Goal: Navigation & Orientation: Find specific page/section

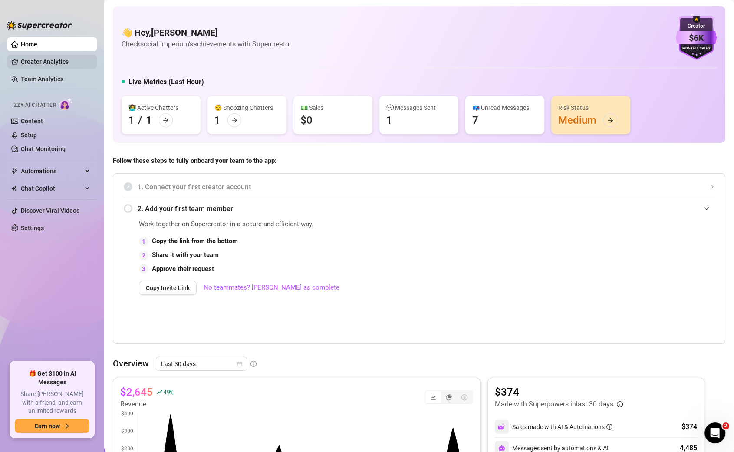
click at [21, 59] on link "Creator Analytics" at bounding box center [55, 62] width 69 height 14
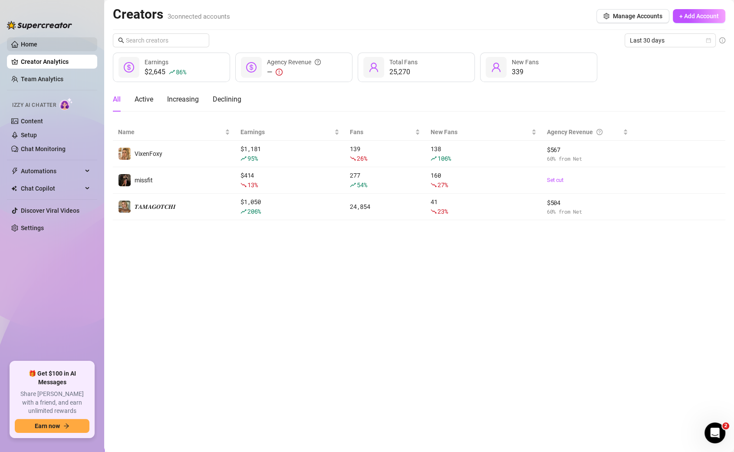
click at [37, 42] on link "Home" at bounding box center [29, 44] width 17 height 7
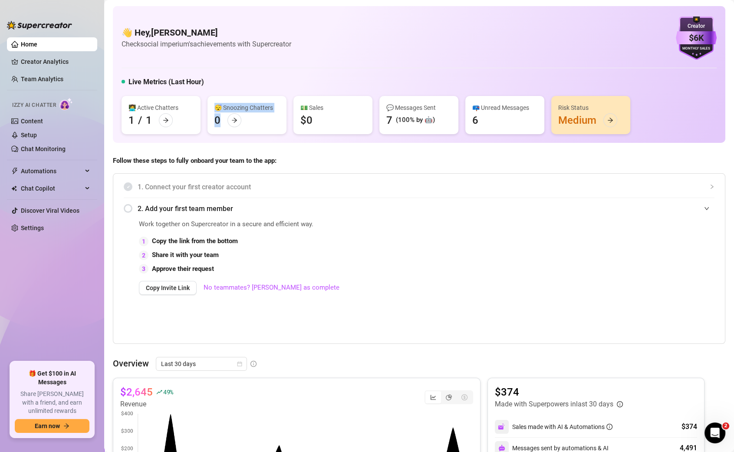
drag, startPoint x: 224, startPoint y: 120, endPoint x: 220, endPoint y: 118, distance: 5.2
click at [220, 118] on div "😴 Snoozing Chatters 0" at bounding box center [247, 115] width 79 height 38
drag, startPoint x: 220, startPoint y: 118, endPoint x: 3, endPoint y: 82, distance: 220.1
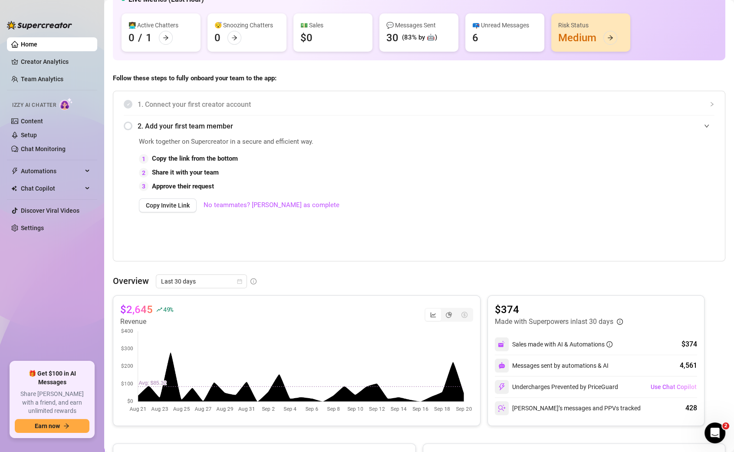
scroll to position [84, 0]
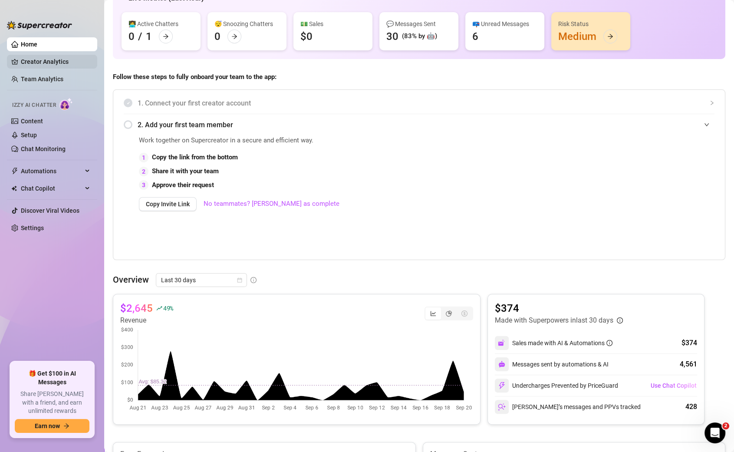
click at [39, 67] on link "Creator Analytics" at bounding box center [55, 62] width 69 height 14
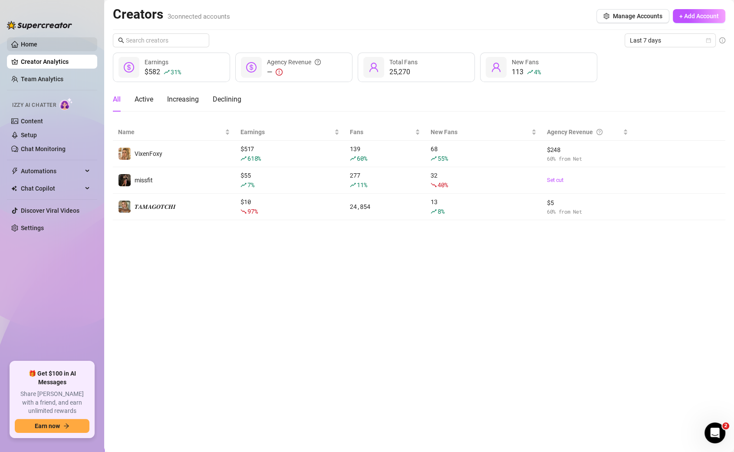
click at [37, 45] on link "Home" at bounding box center [29, 44] width 17 height 7
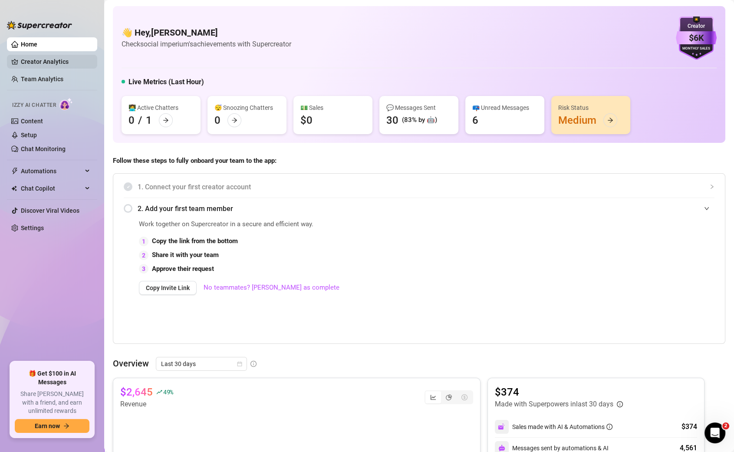
click at [62, 65] on link "Creator Analytics" at bounding box center [55, 62] width 69 height 14
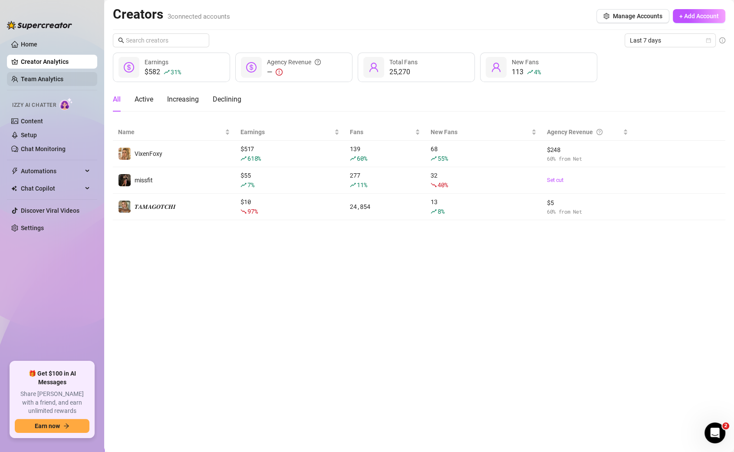
click at [59, 81] on link "Team Analytics" at bounding box center [42, 79] width 43 height 7
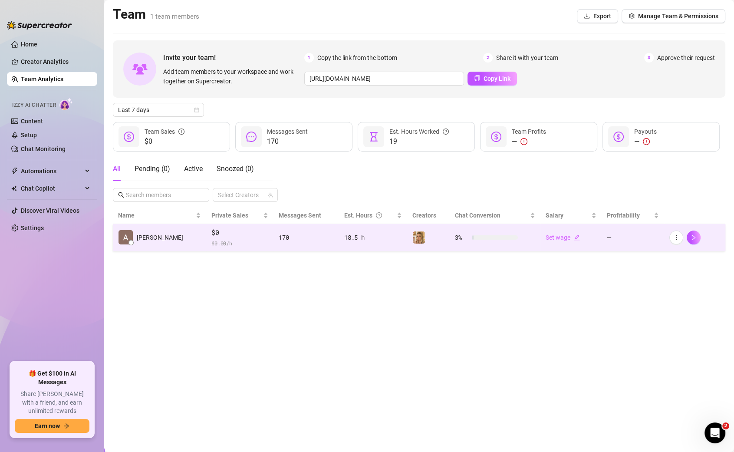
click at [344, 240] on div "18.5 h" at bounding box center [373, 238] width 58 height 10
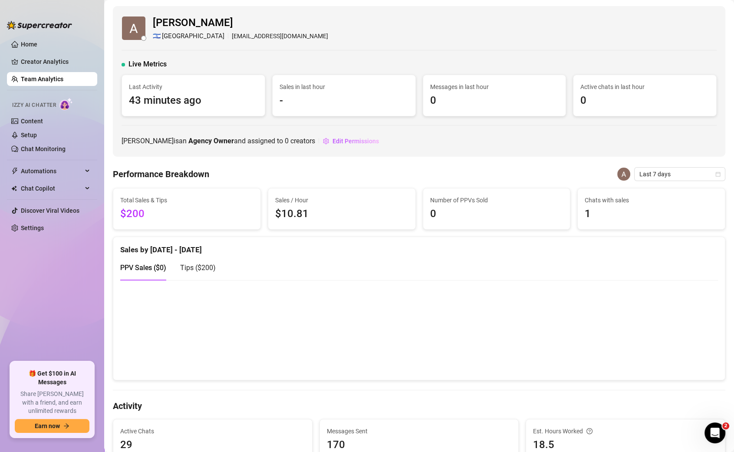
click at [52, 76] on link "Team Analytics" at bounding box center [42, 79] width 43 height 7
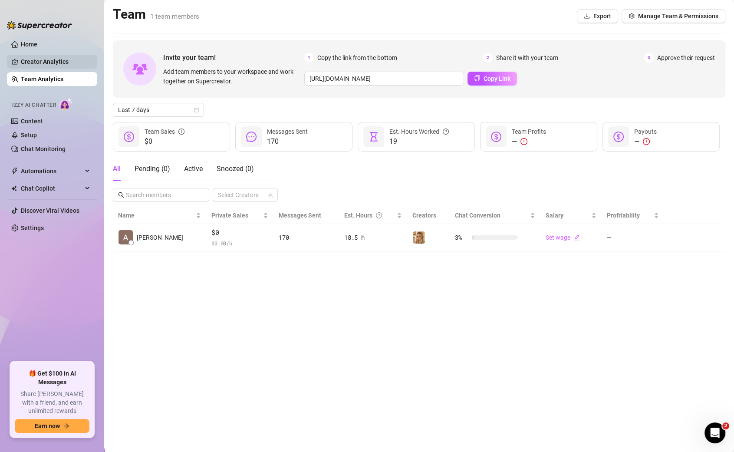
click at [59, 63] on link "Creator Analytics" at bounding box center [55, 62] width 69 height 14
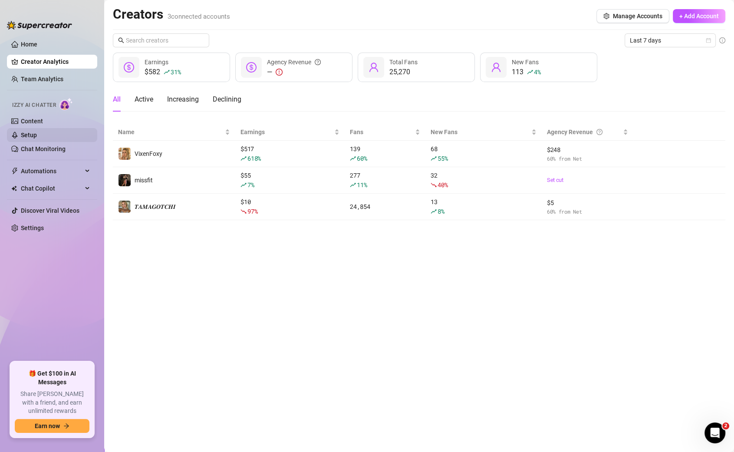
click at [37, 139] on link "Setup" at bounding box center [29, 135] width 16 height 7
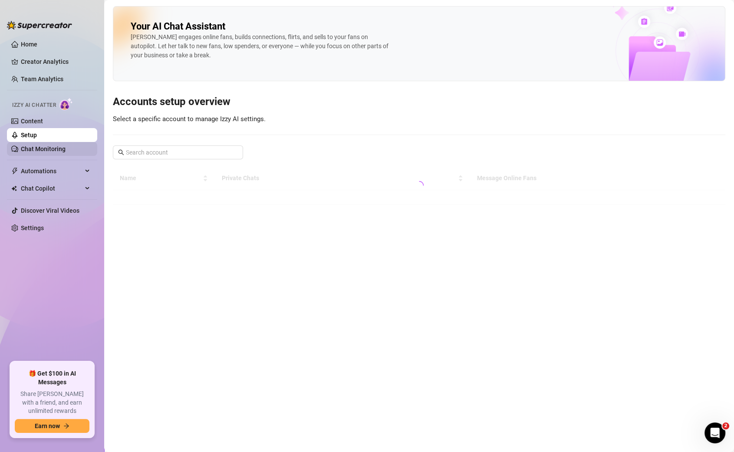
click at [59, 145] on link "Chat Monitoring" at bounding box center [43, 148] width 45 height 7
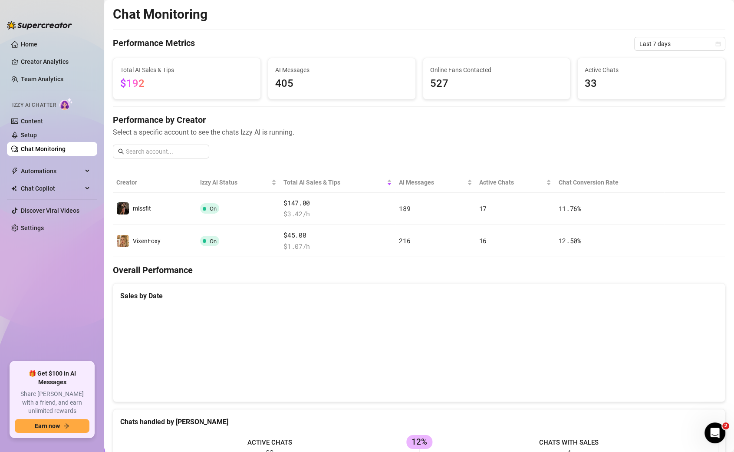
click at [33, 34] on ul "Home Creator Analytics Team Analytics Izzy AI Chatter Content Setup Chat Monito…" at bounding box center [52, 196] width 90 height 324
click at [33, 36] on ul "Home Creator Analytics Team Analytics Izzy AI Chatter Content Setup Chat Monito…" at bounding box center [52, 196] width 90 height 324
click at [33, 47] on link "Home" at bounding box center [29, 44] width 17 height 7
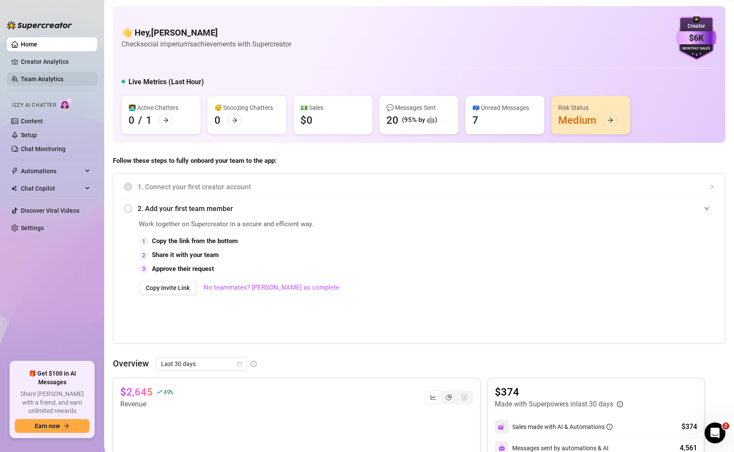
click at [21, 80] on link "Team Analytics" at bounding box center [42, 79] width 43 height 7
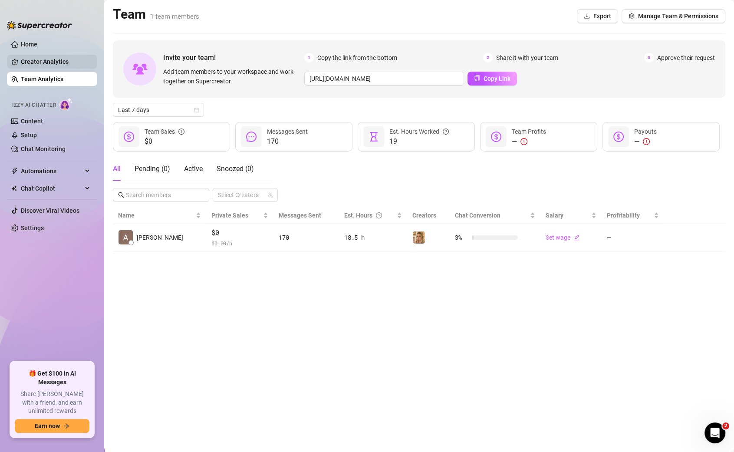
click at [57, 56] on link "Creator Analytics" at bounding box center [55, 62] width 69 height 14
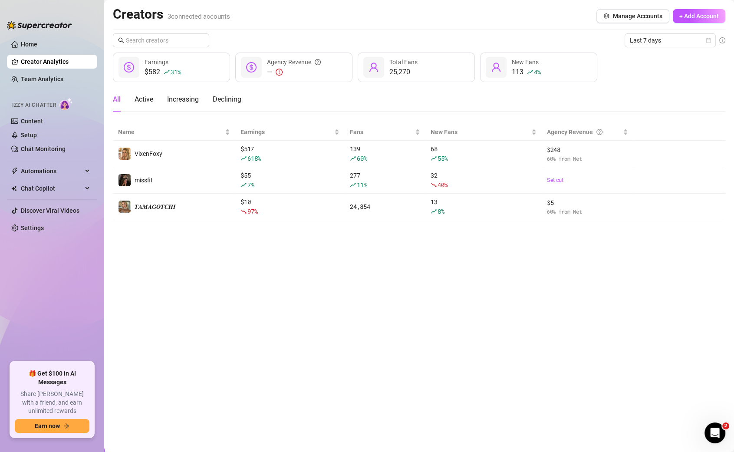
click at [634, 33] on div "Creators 3 connected accounts Manage Accounts + Add Account Last 7 days $582 31…" at bounding box center [419, 113] width 613 height 214
click at [634, 38] on span "Last 7 days" at bounding box center [670, 40] width 81 height 13
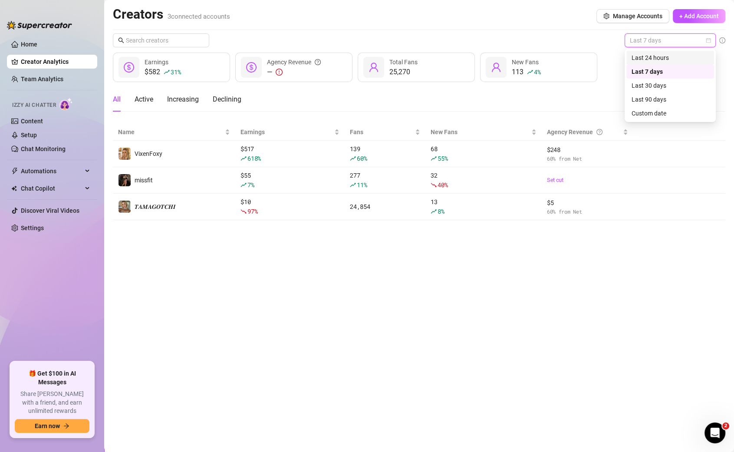
click at [634, 51] on div "Last 24 hours" at bounding box center [671, 58] width 88 height 14
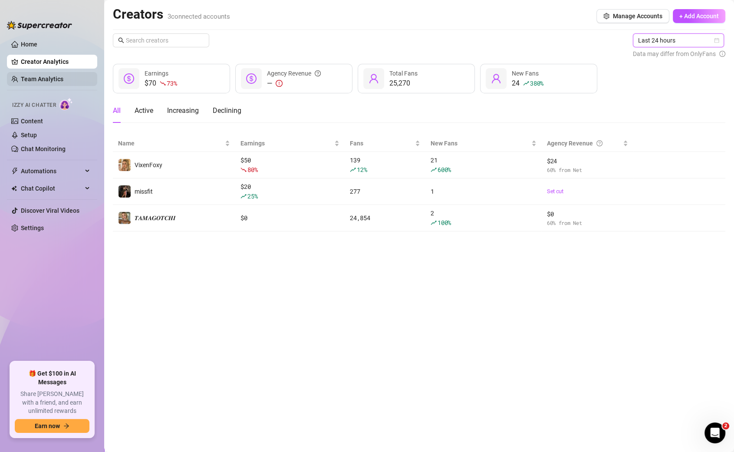
click at [29, 76] on link "Team Analytics" at bounding box center [42, 79] width 43 height 7
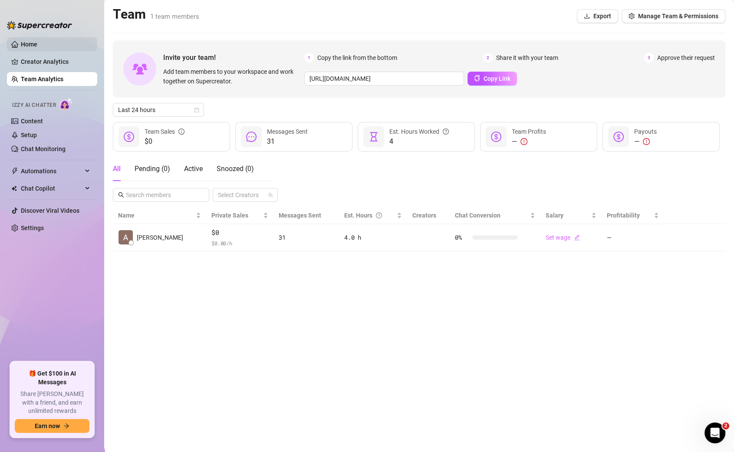
click at [33, 42] on link "Home" at bounding box center [29, 44] width 17 height 7
